Goal: Transaction & Acquisition: Obtain resource

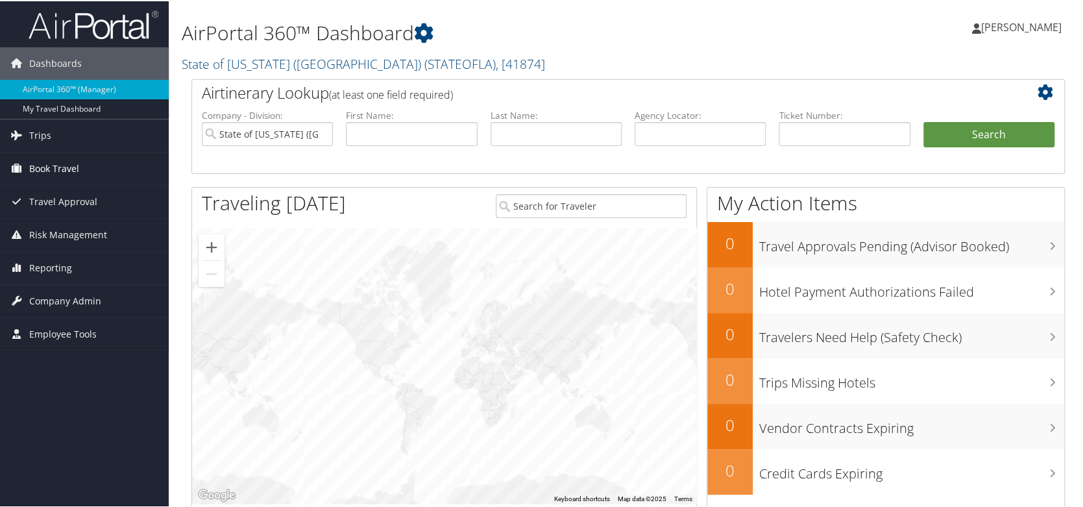
click at [50, 167] on span "Book Travel" at bounding box center [54, 167] width 50 height 32
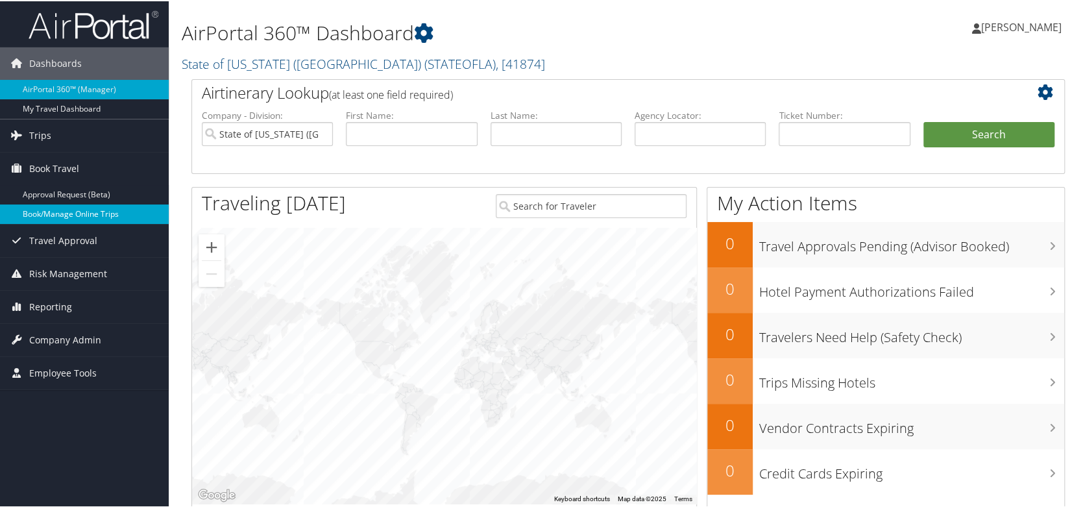
click at [58, 214] on link "Book/Manage Online Trips" at bounding box center [84, 212] width 169 height 19
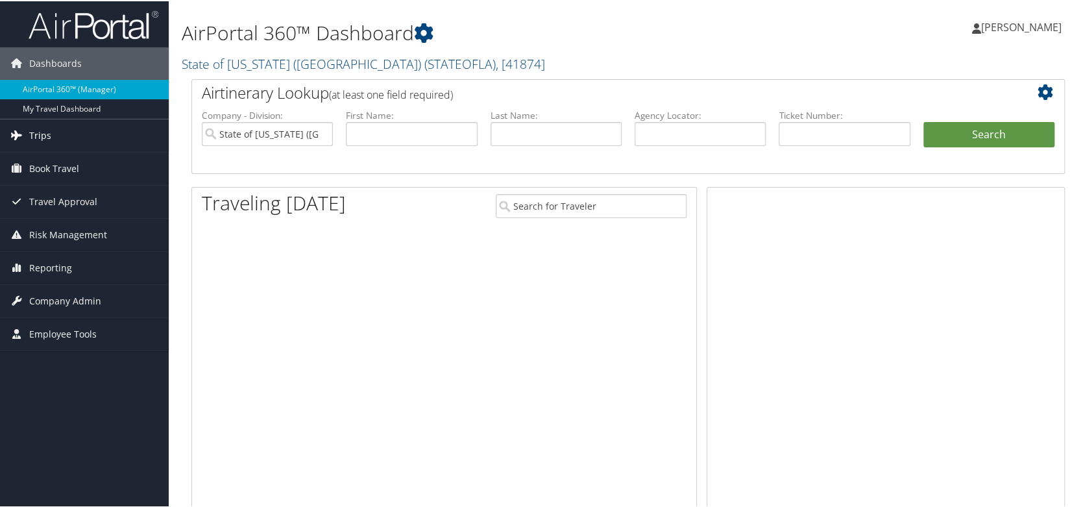
click at [37, 138] on span "Trips" at bounding box center [40, 134] width 22 height 32
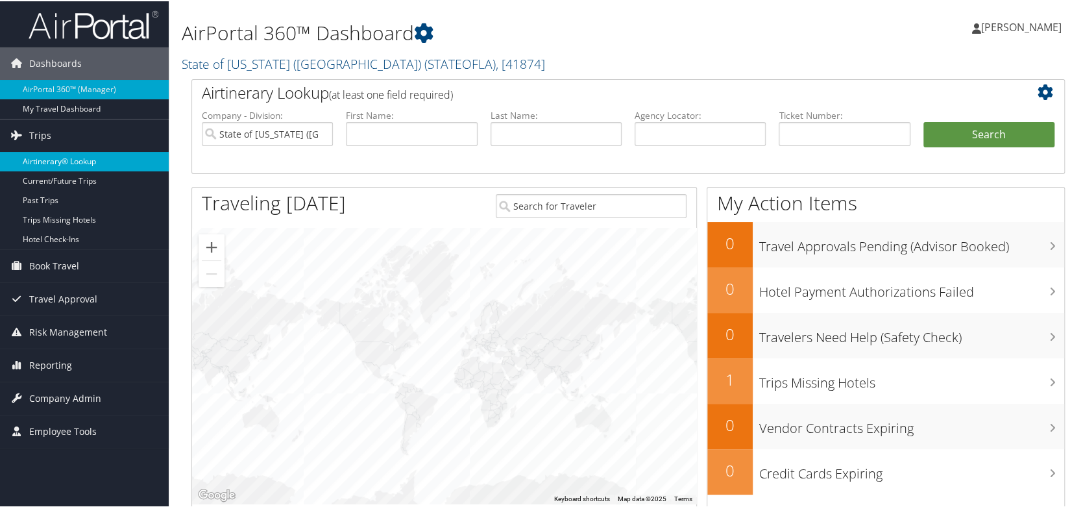
click at [38, 161] on link "Airtinerary® Lookup" at bounding box center [84, 159] width 169 height 19
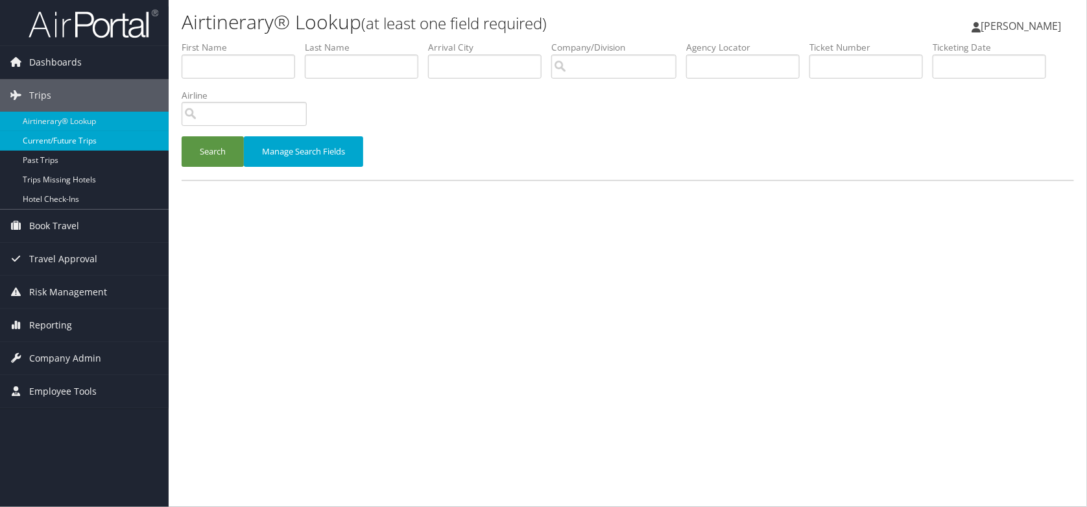
click at [61, 142] on link "Current/Future Trips" at bounding box center [84, 140] width 169 height 19
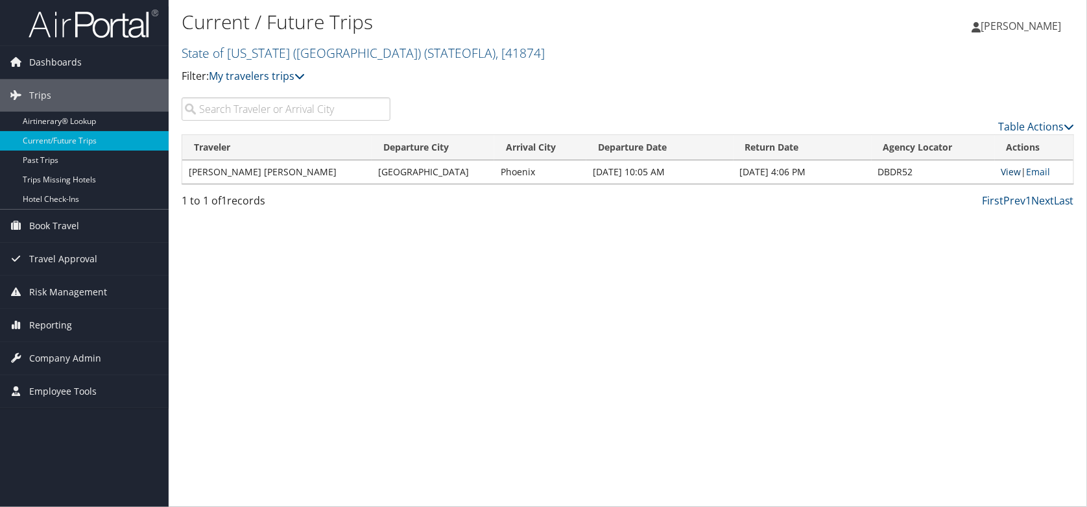
click at [1006, 171] on link "View" at bounding box center [1012, 171] width 20 height 12
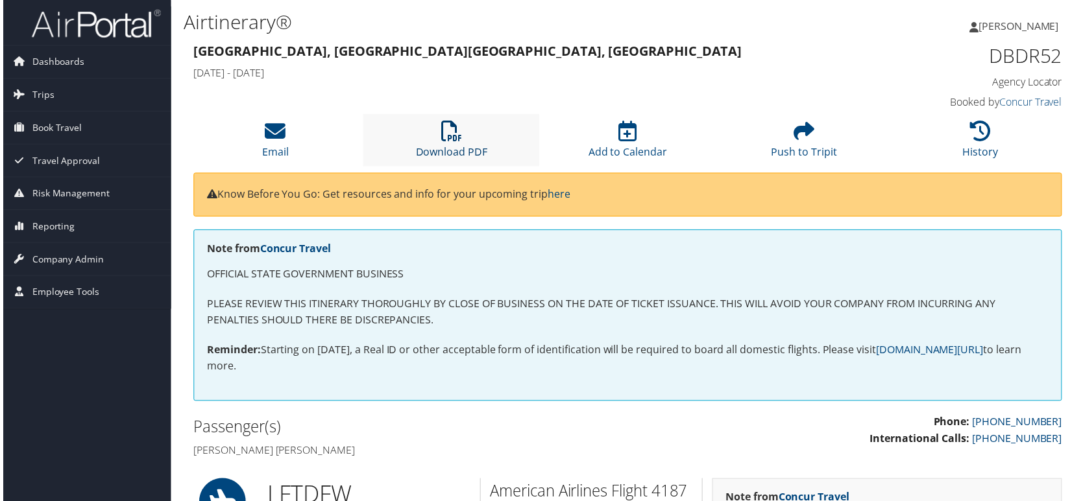
click at [444, 145] on link "Download PDF" at bounding box center [451, 143] width 72 height 31
click at [1015, 24] on span "[PERSON_NAME]" at bounding box center [1021, 26] width 80 height 14
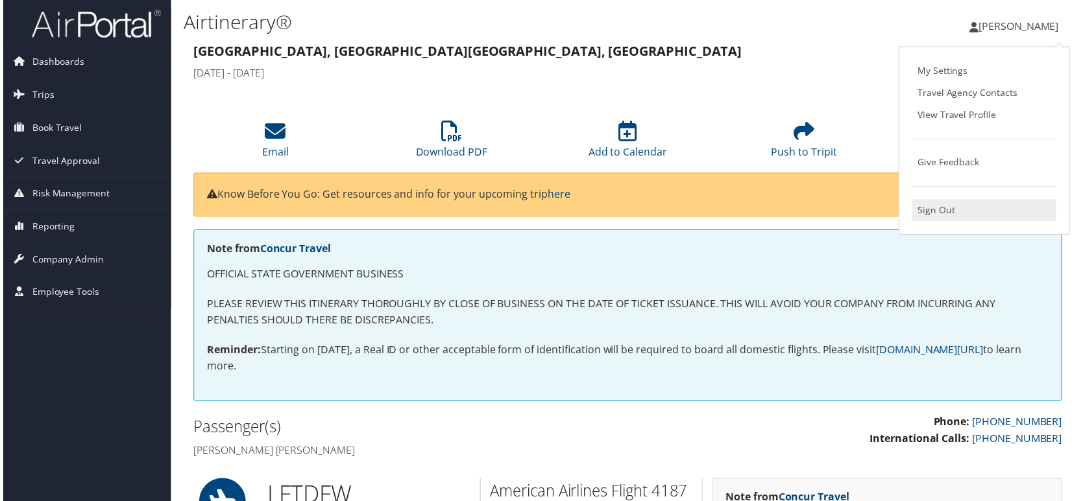
click at [933, 214] on link "Sign Out" at bounding box center [986, 211] width 145 height 22
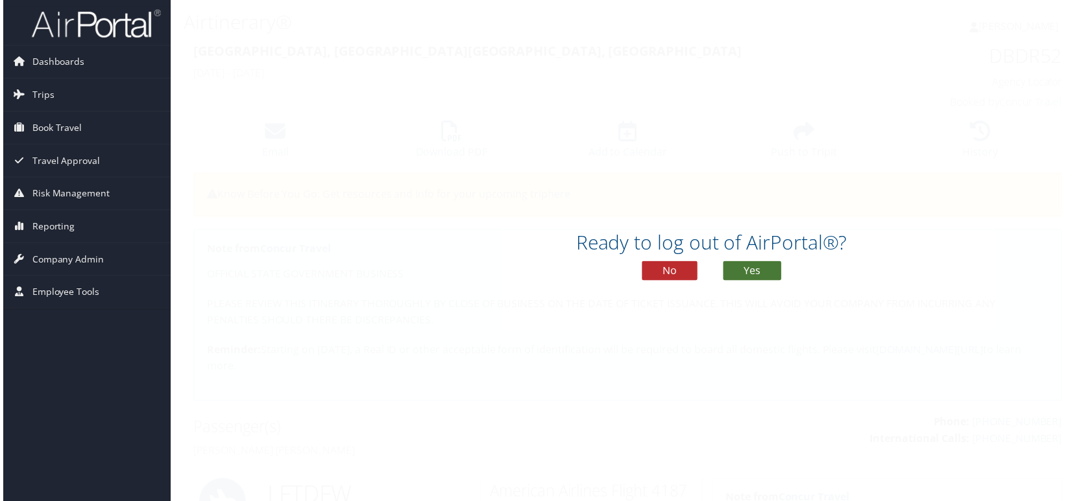
click at [739, 272] on button "Yes" at bounding box center [753, 272] width 58 height 19
